Goal: Information Seeking & Learning: Check status

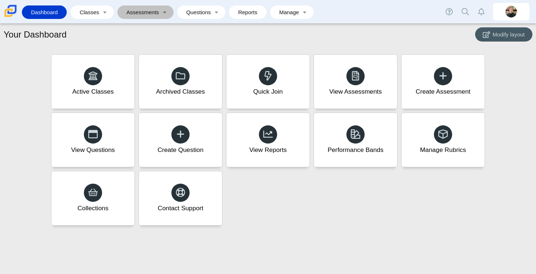
click at [143, 18] on link "Assessments" at bounding box center [140, 11] width 39 height 13
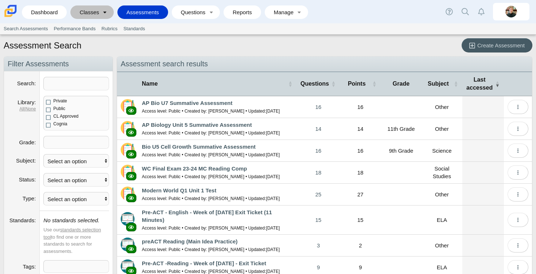
click at [106, 11] on link "Toggle expanded" at bounding box center [105, 11] width 10 height 13
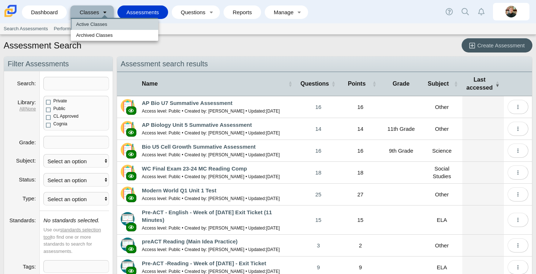
click at [98, 21] on link "Active Classes" at bounding box center [114, 24] width 87 height 11
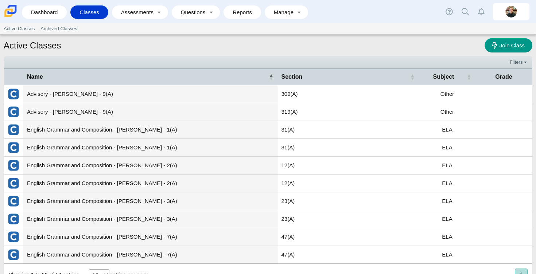
scroll to position [12, 0]
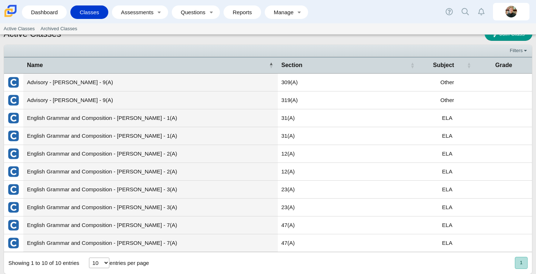
click at [94, 121] on td "English Grammar and Composition - [PERSON_NAME] - 1(A)" at bounding box center [150, 118] width 254 height 18
click at [305, 116] on td "31(A)" at bounding box center [348, 118] width 141 height 18
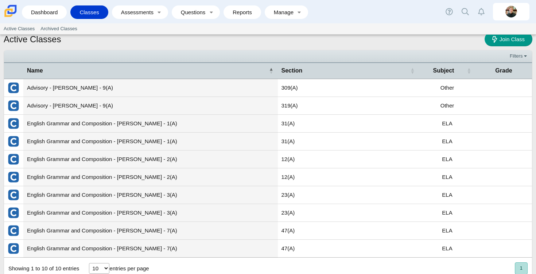
scroll to position [0, 0]
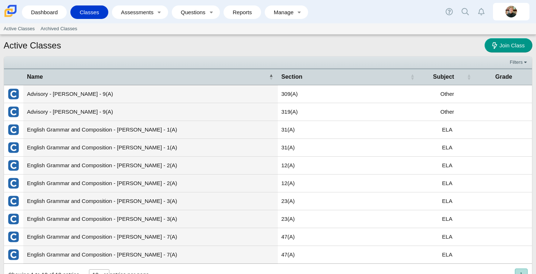
click at [262, 14] on li "Reports" at bounding box center [243, 12] width 41 height 16
click at [243, 13] on link "Reports" at bounding box center [242, 11] width 30 height 13
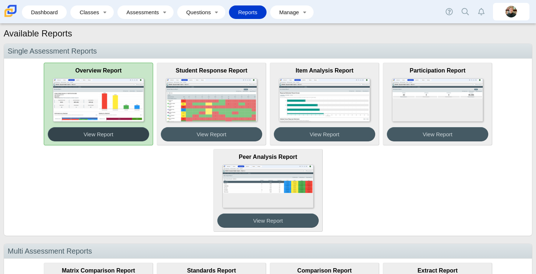
click at [61, 130] on button "View Report" at bounding box center [98, 134] width 101 height 14
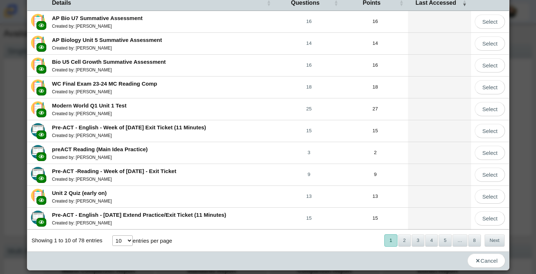
scroll to position [54, 0]
